Goal: Navigation & Orientation: Find specific page/section

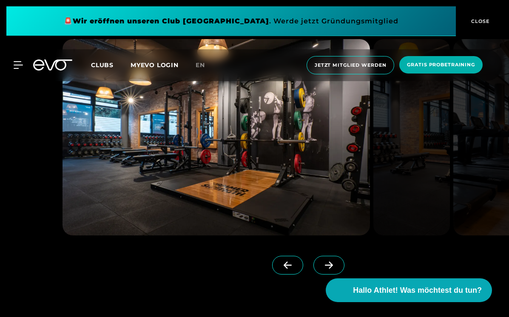
scroll to position [672, 0]
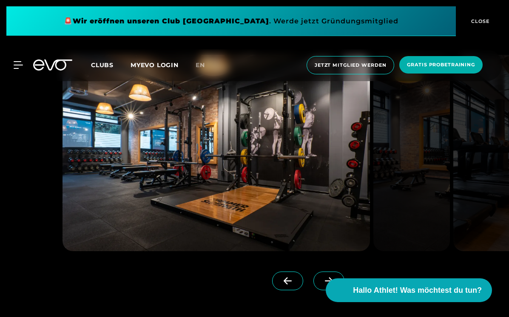
click at [443, 153] on img at bounding box center [411, 153] width 77 height 196
click at [339, 173] on img at bounding box center [215, 153] width 307 height 196
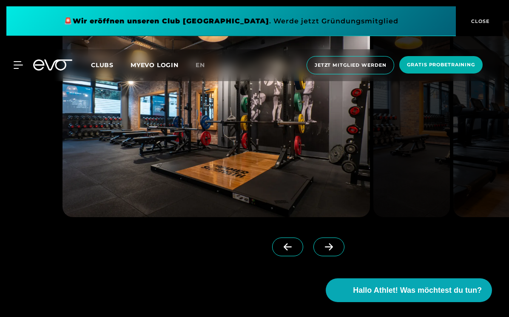
scroll to position [704, 0]
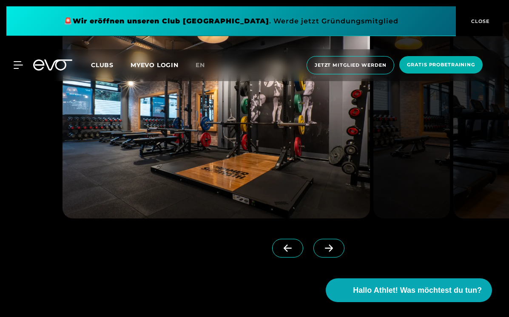
click at [329, 250] on icon at bounding box center [328, 248] width 15 height 8
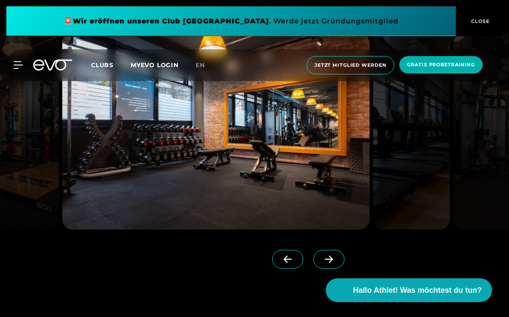
scroll to position [691, 0]
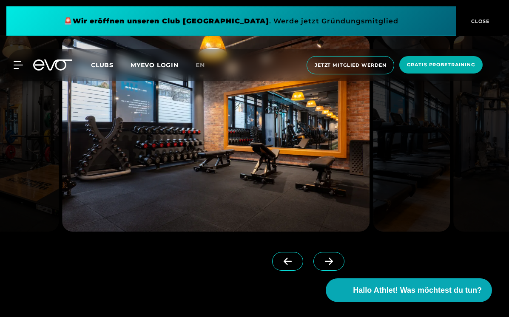
click at [330, 263] on icon at bounding box center [328, 261] width 15 height 8
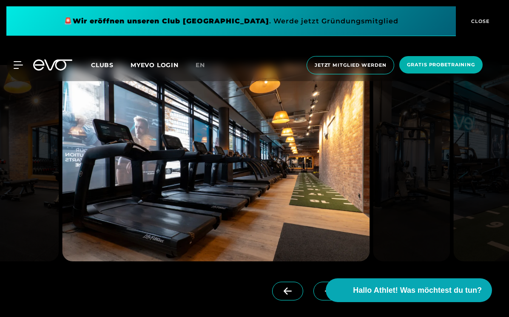
scroll to position [655, 0]
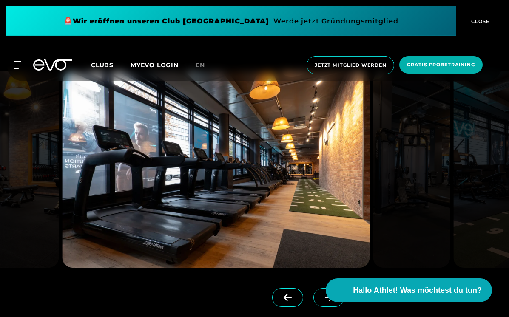
click at [322, 299] on icon at bounding box center [328, 298] width 15 height 8
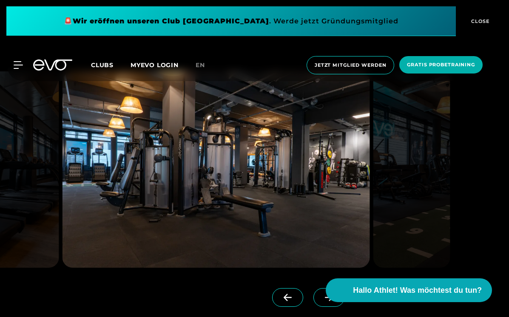
click at [321, 299] on span at bounding box center [328, 297] width 31 height 19
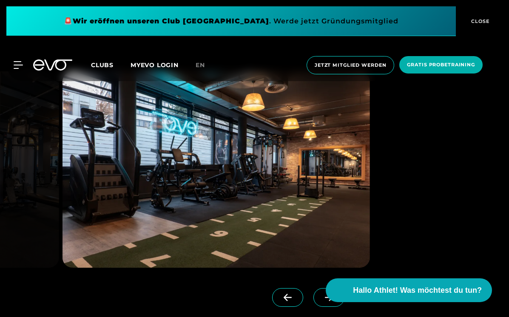
click at [321, 299] on span at bounding box center [328, 297] width 31 height 19
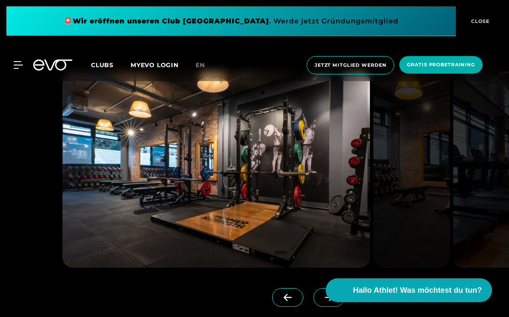
click at [321, 299] on span at bounding box center [328, 297] width 31 height 19
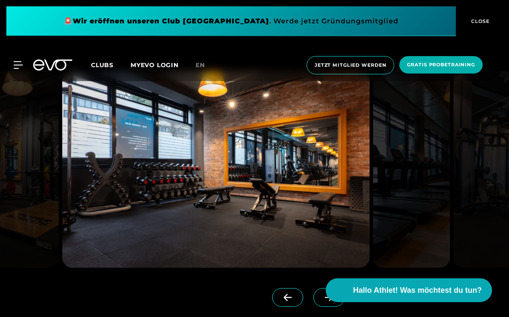
click at [321, 299] on span at bounding box center [328, 297] width 31 height 19
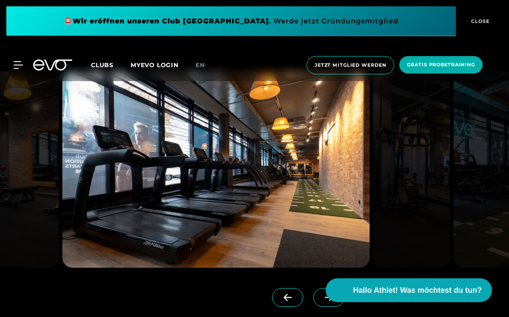
click at [321, 299] on span at bounding box center [328, 297] width 31 height 19
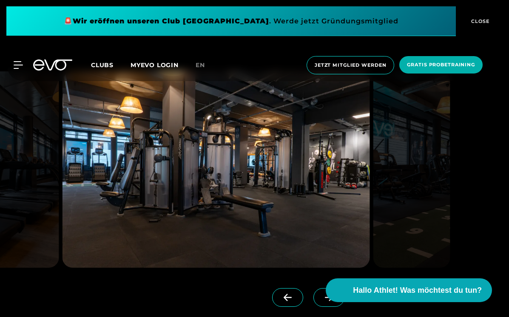
click at [321, 299] on span at bounding box center [328, 297] width 31 height 19
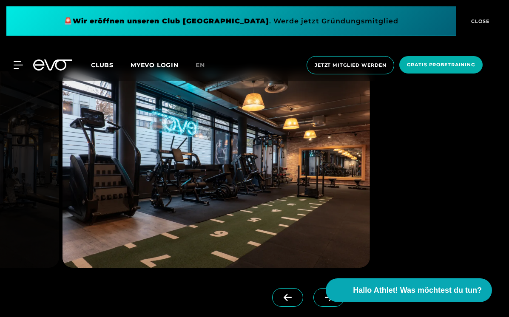
click at [321, 299] on span at bounding box center [328, 297] width 31 height 19
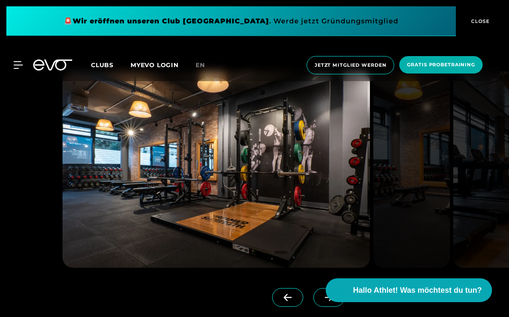
click at [287, 301] on span at bounding box center [287, 297] width 31 height 19
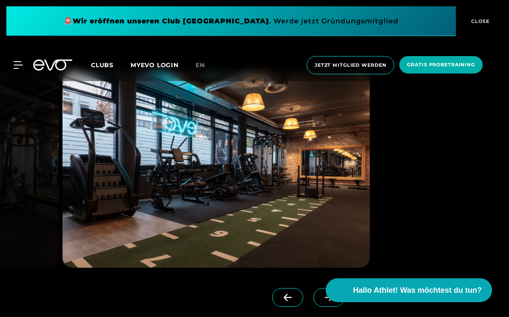
click at [287, 301] on span at bounding box center [287, 297] width 31 height 19
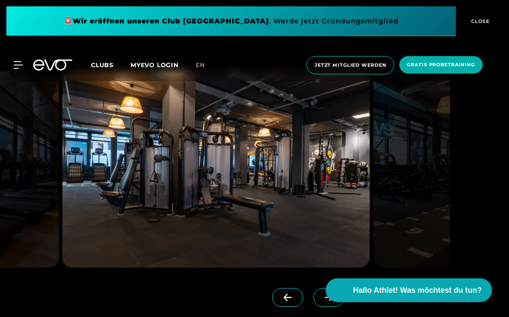
click at [287, 301] on span at bounding box center [287, 297] width 31 height 19
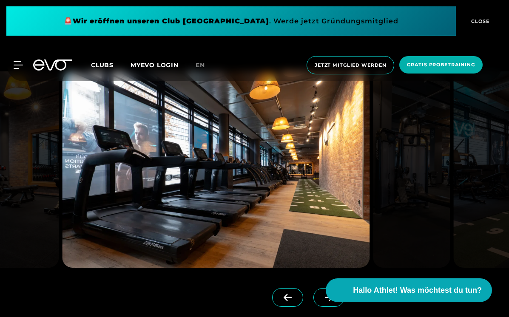
click at [287, 301] on span at bounding box center [287, 297] width 31 height 19
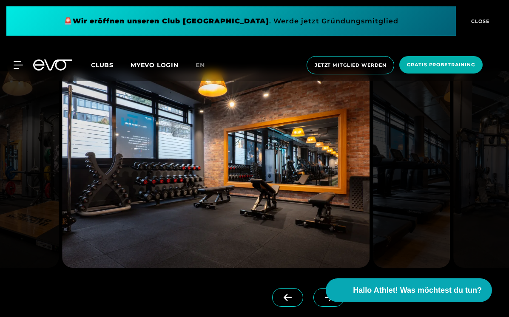
click at [287, 301] on span at bounding box center [287, 297] width 31 height 19
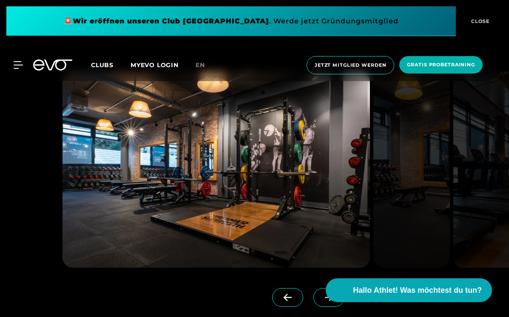
click at [287, 301] on span at bounding box center [287, 297] width 31 height 19
